Goal: Transaction & Acquisition: Purchase product/service

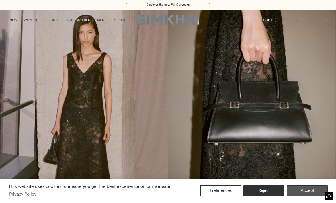
click at [304, 192] on button "Accept" at bounding box center [307, 190] width 41 height 11
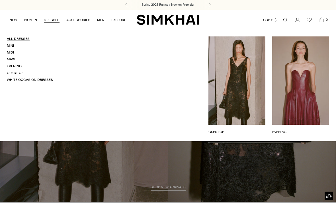
click at [22, 39] on link "All Dresses" at bounding box center [18, 39] width 23 height 4
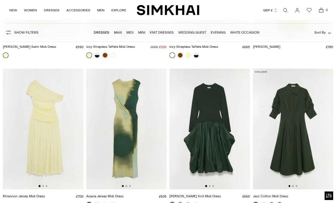
scroll to position [2397, 0]
click at [58, 129] on img at bounding box center [43, 129] width 81 height 121
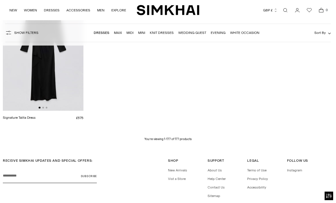
scroll to position [6674, 0]
